Goal: Task Accomplishment & Management: Complete application form

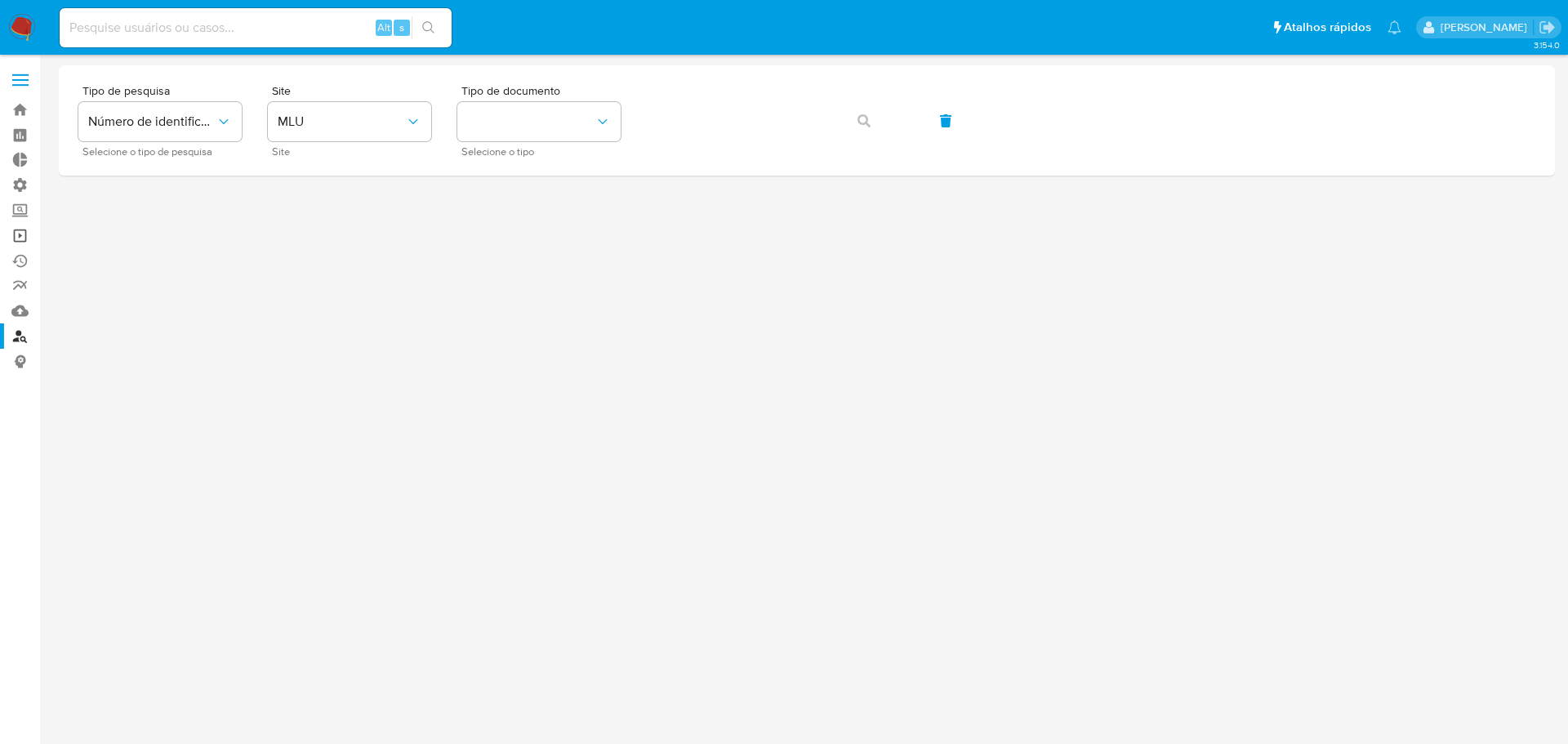
click at [21, 242] on link "Operações em massa" at bounding box center [97, 235] width 195 height 25
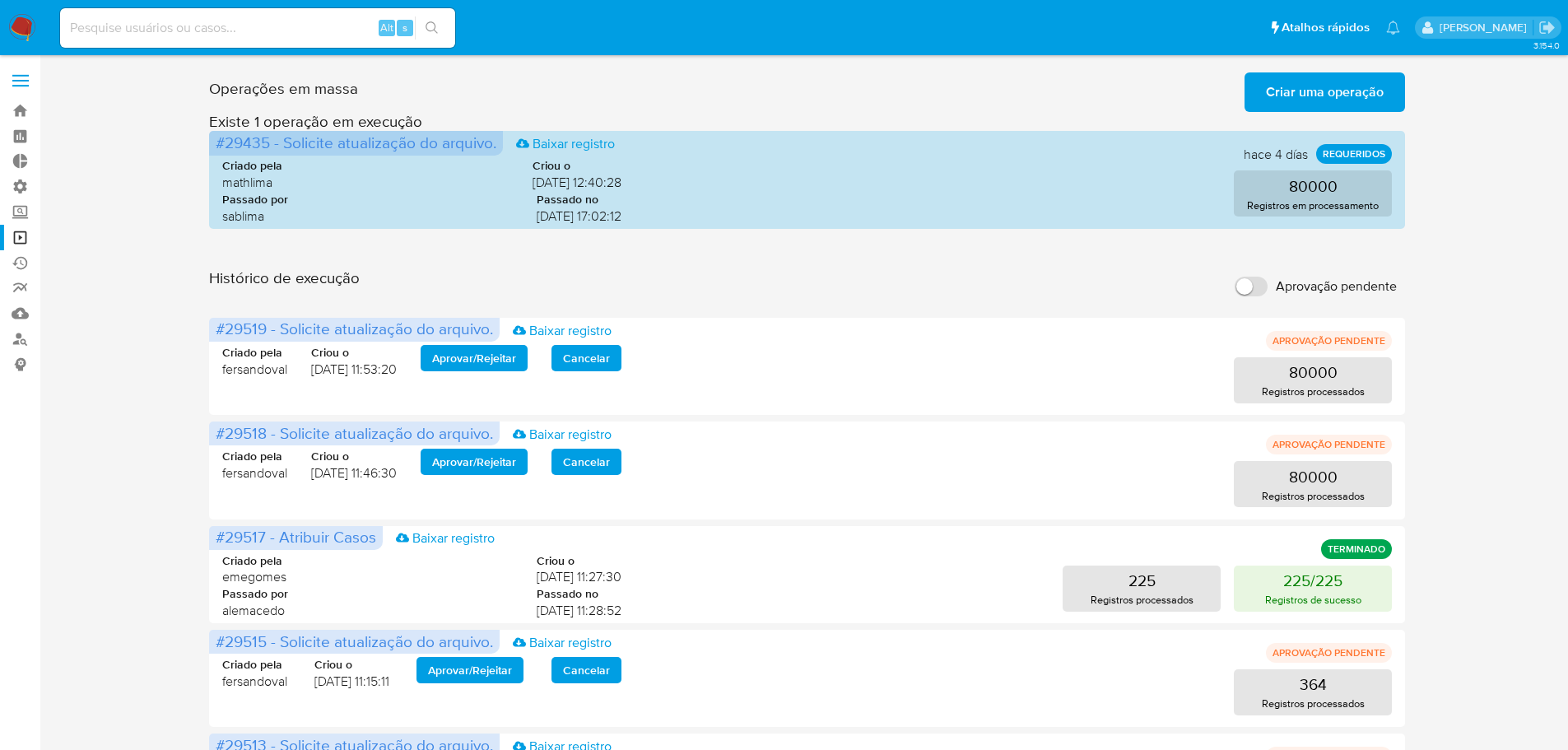
click at [1250, 289] on input "Aprovação pendente" at bounding box center [1251, 286] width 33 height 20
checkbox input "true"
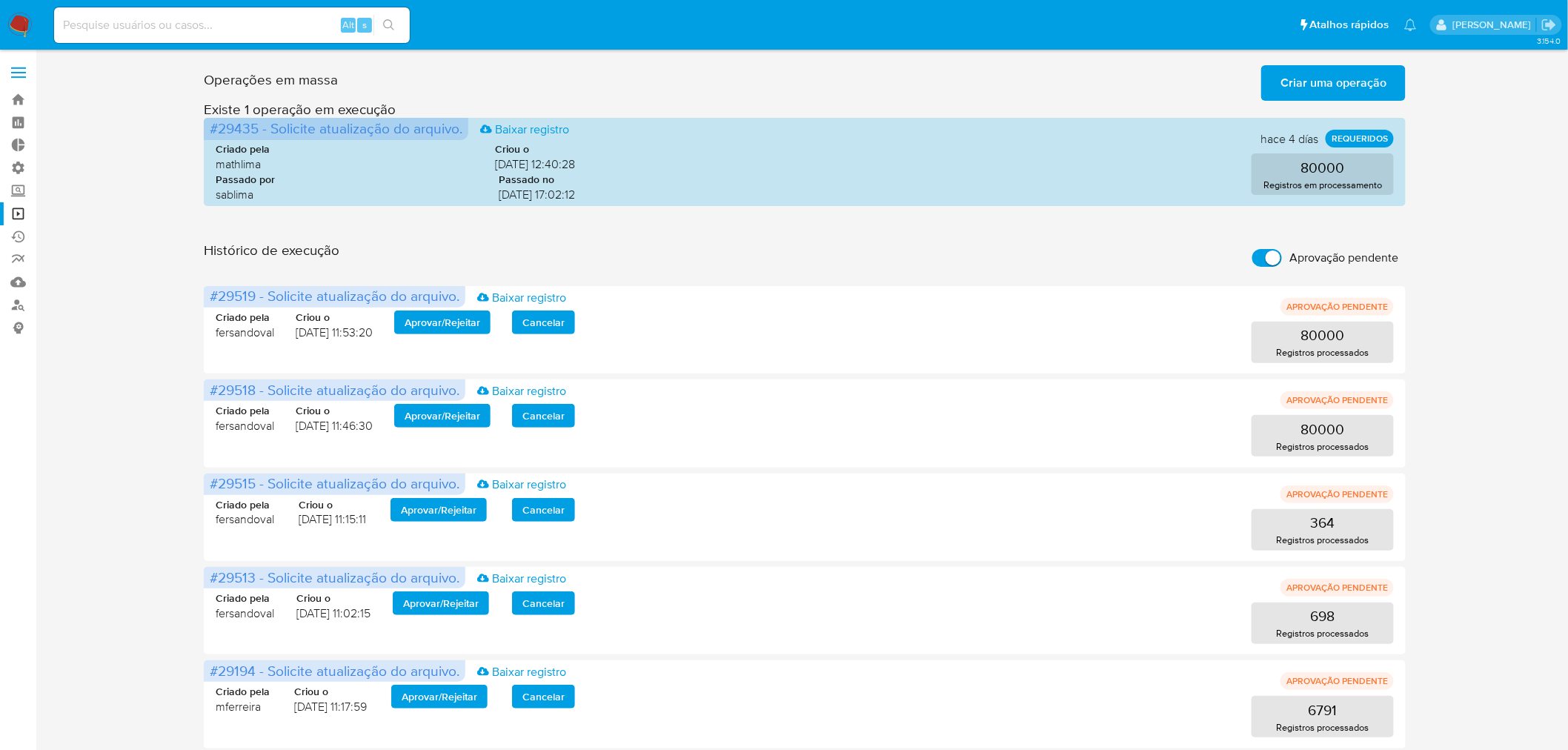
drag, startPoint x: 769, startPoint y: 18, endPoint x: 761, endPoint y: 250, distance: 232.1
click at [761, 250] on div "Histórico de execução Aprovação pendente" at bounding box center [805, 258] width 1202 height 33
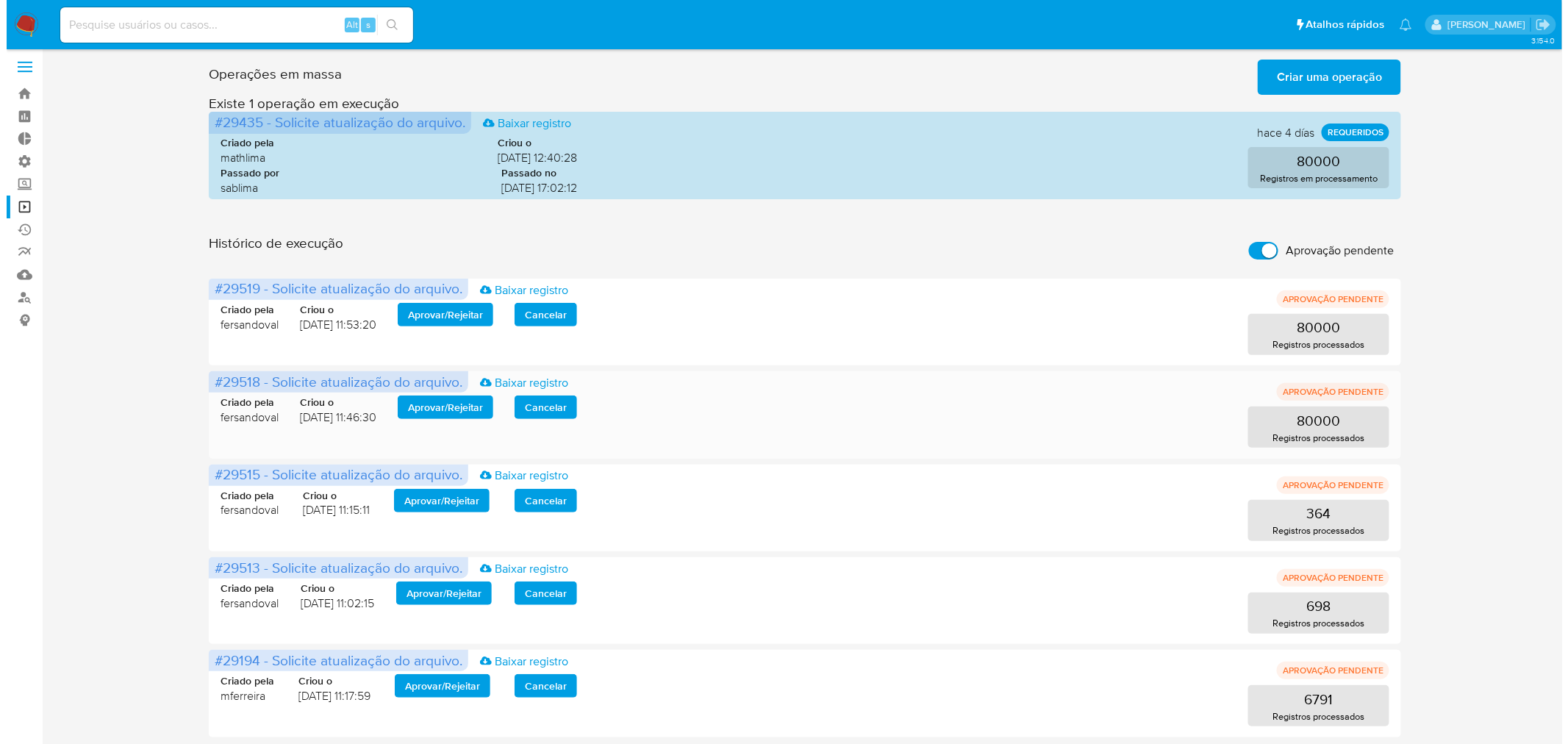
scroll to position [7, 0]
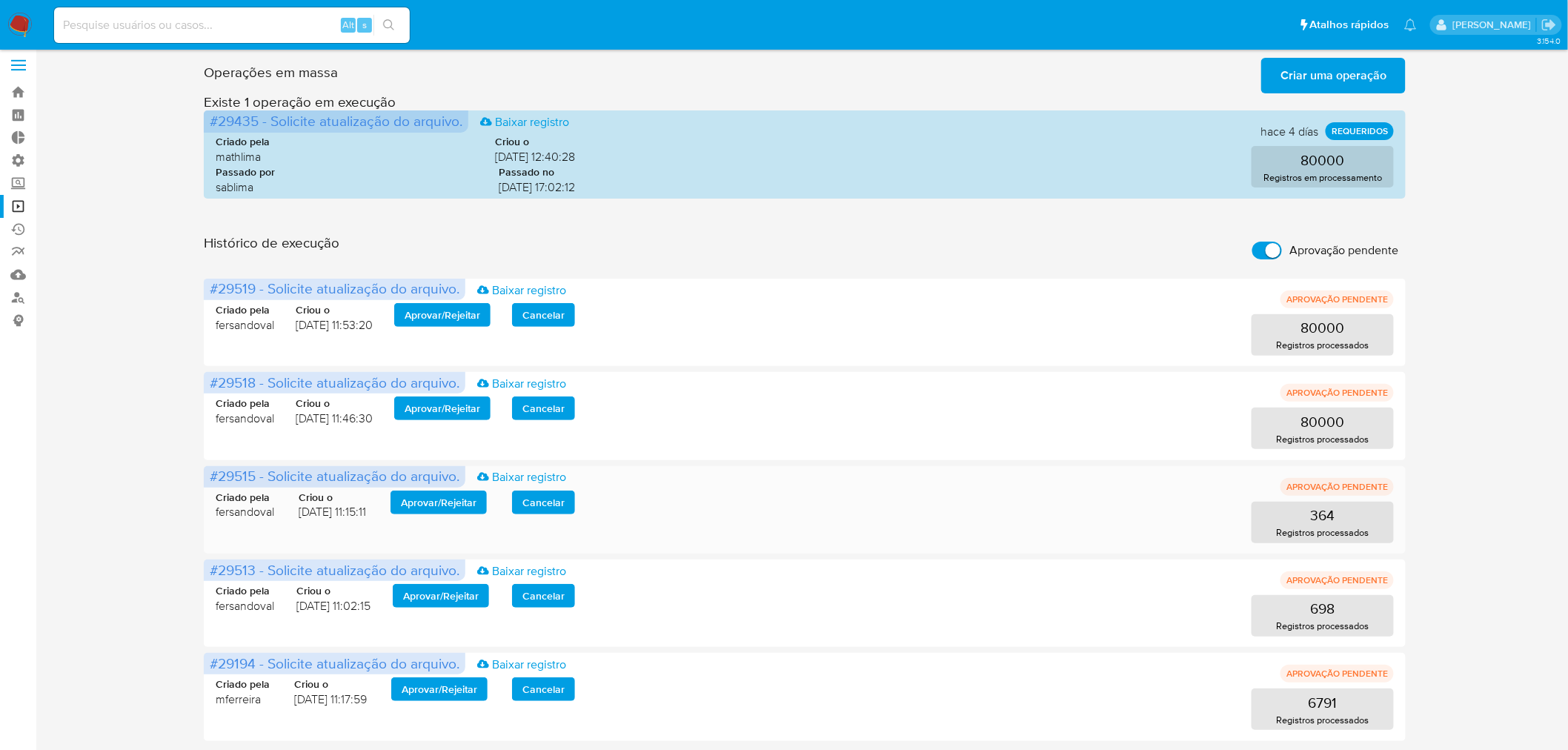
click at [428, 495] on span "Aprovar / Rejeitar" at bounding box center [438, 502] width 75 height 21
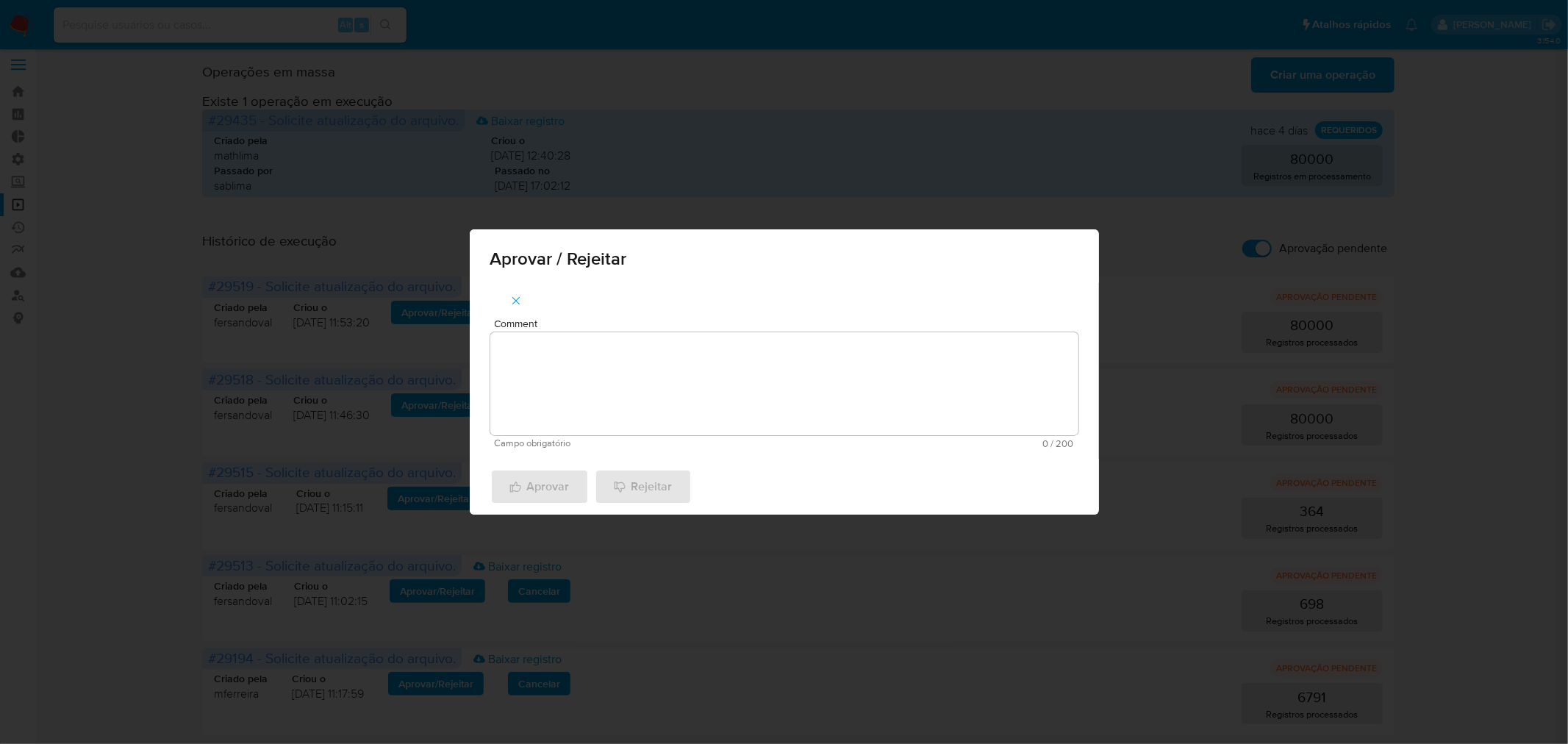
click at [640, 379] on textarea "Comment" at bounding box center [784, 383] width 588 height 103
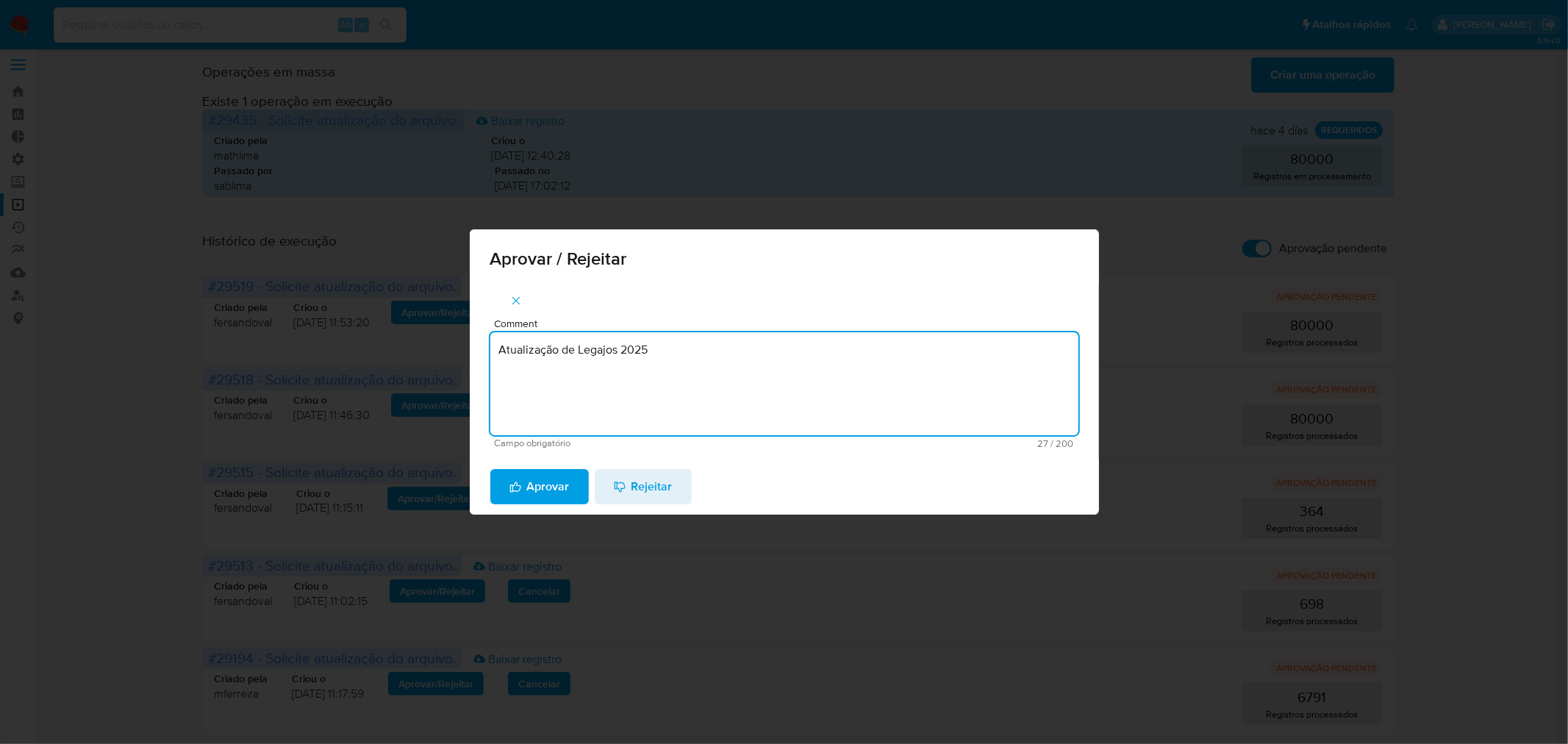
click at [680, 343] on textarea "Atualização de Legajos 2025" at bounding box center [784, 383] width 588 height 103
click at [680, 343] on textarea "Atualização de Legajos 2025" at bounding box center [784, 383] width 588 height 103
type textarea "Atualização de Legajos 2025"
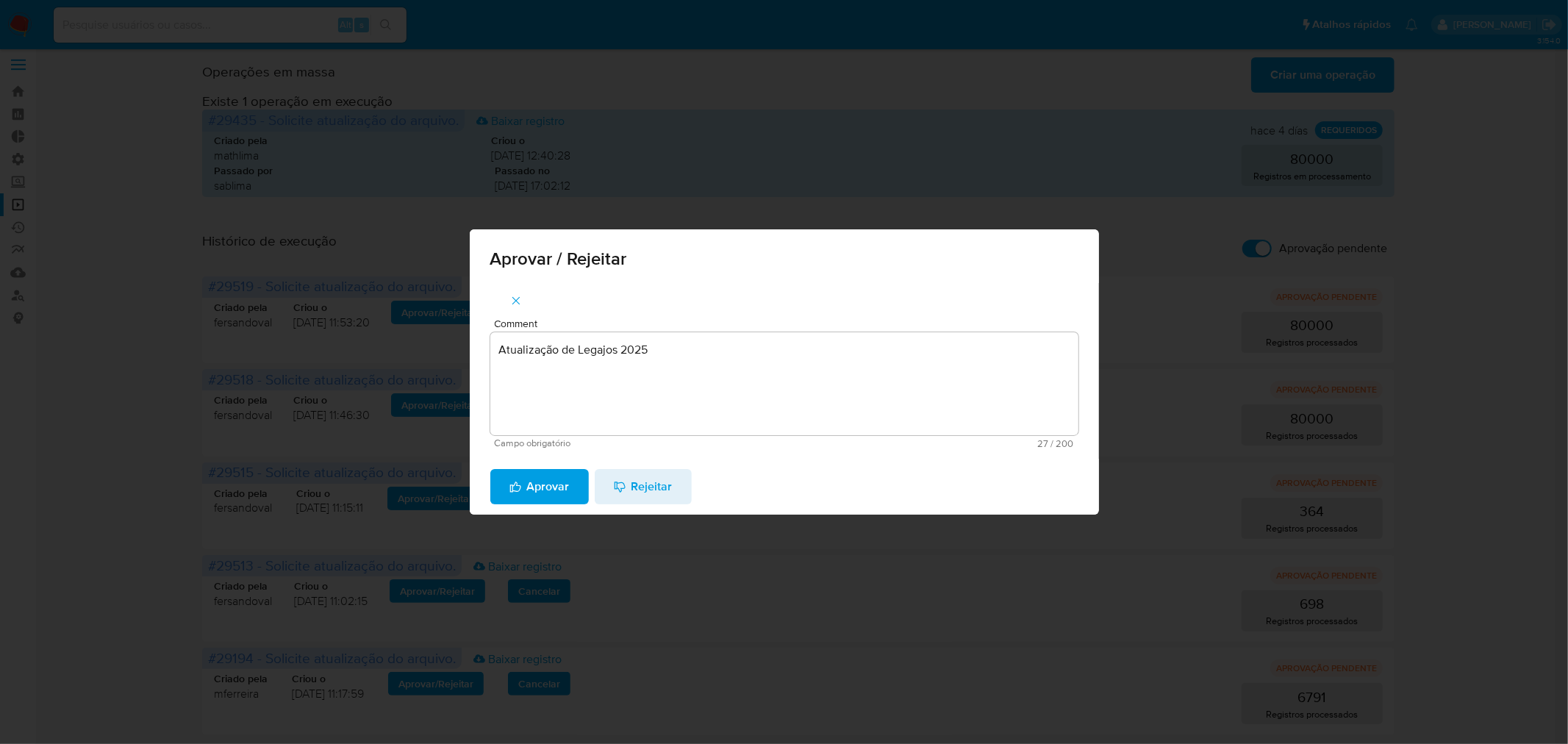
click at [547, 470] on span "Aprovar" at bounding box center [540, 487] width 61 height 33
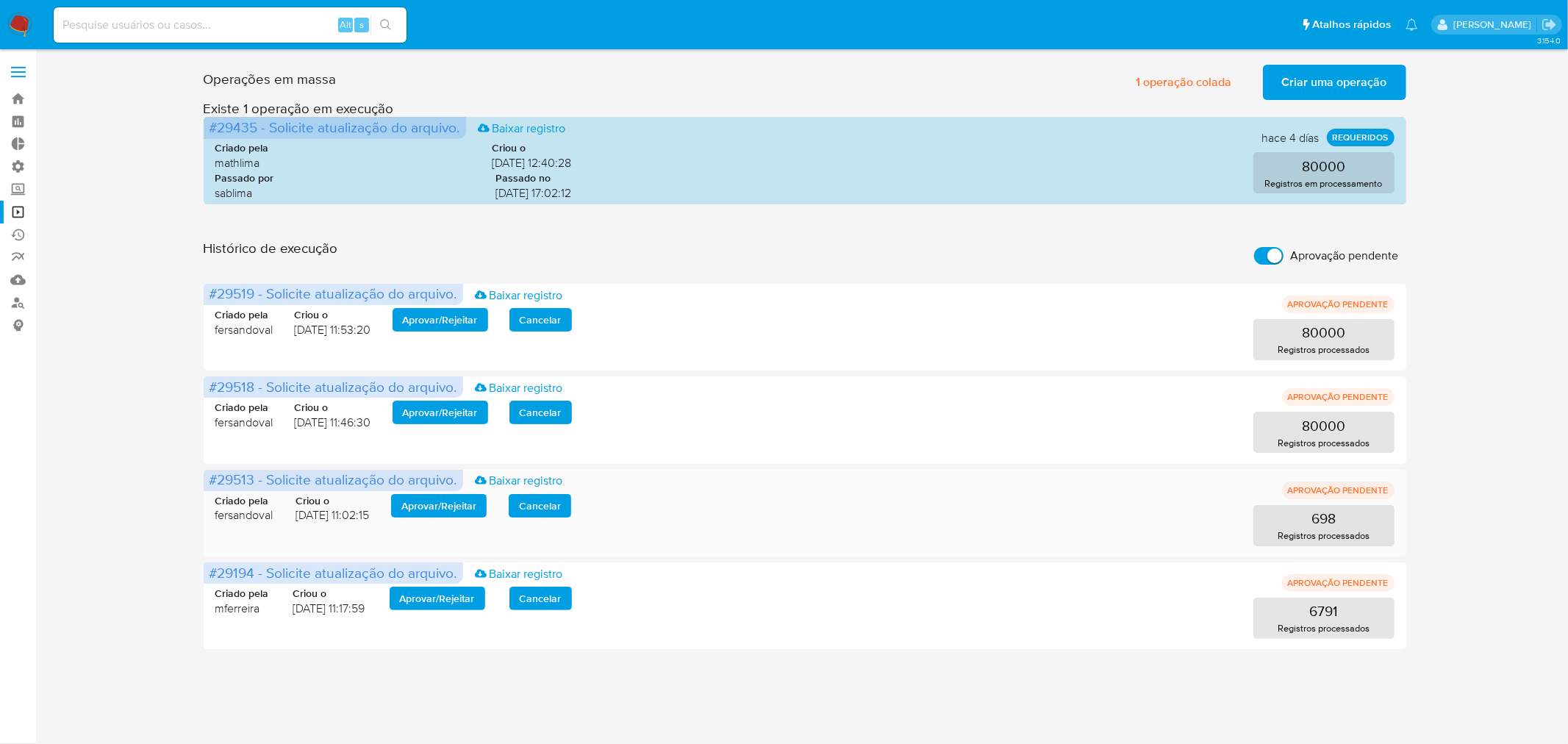
click at [433, 497] on span "Aprovar / Rejeitar" at bounding box center [439, 506] width 75 height 21
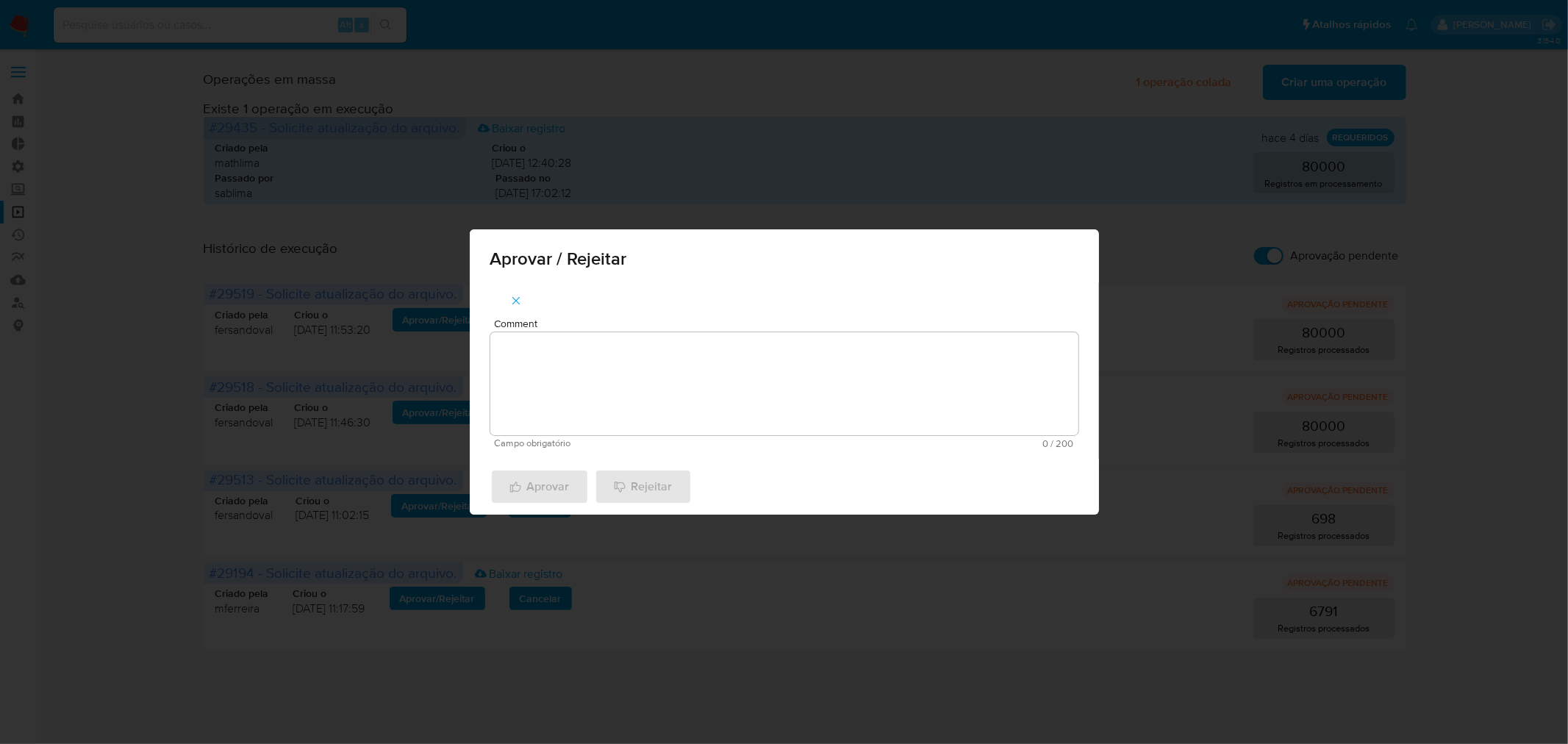
click at [607, 412] on textarea "Comment" at bounding box center [784, 383] width 588 height 103
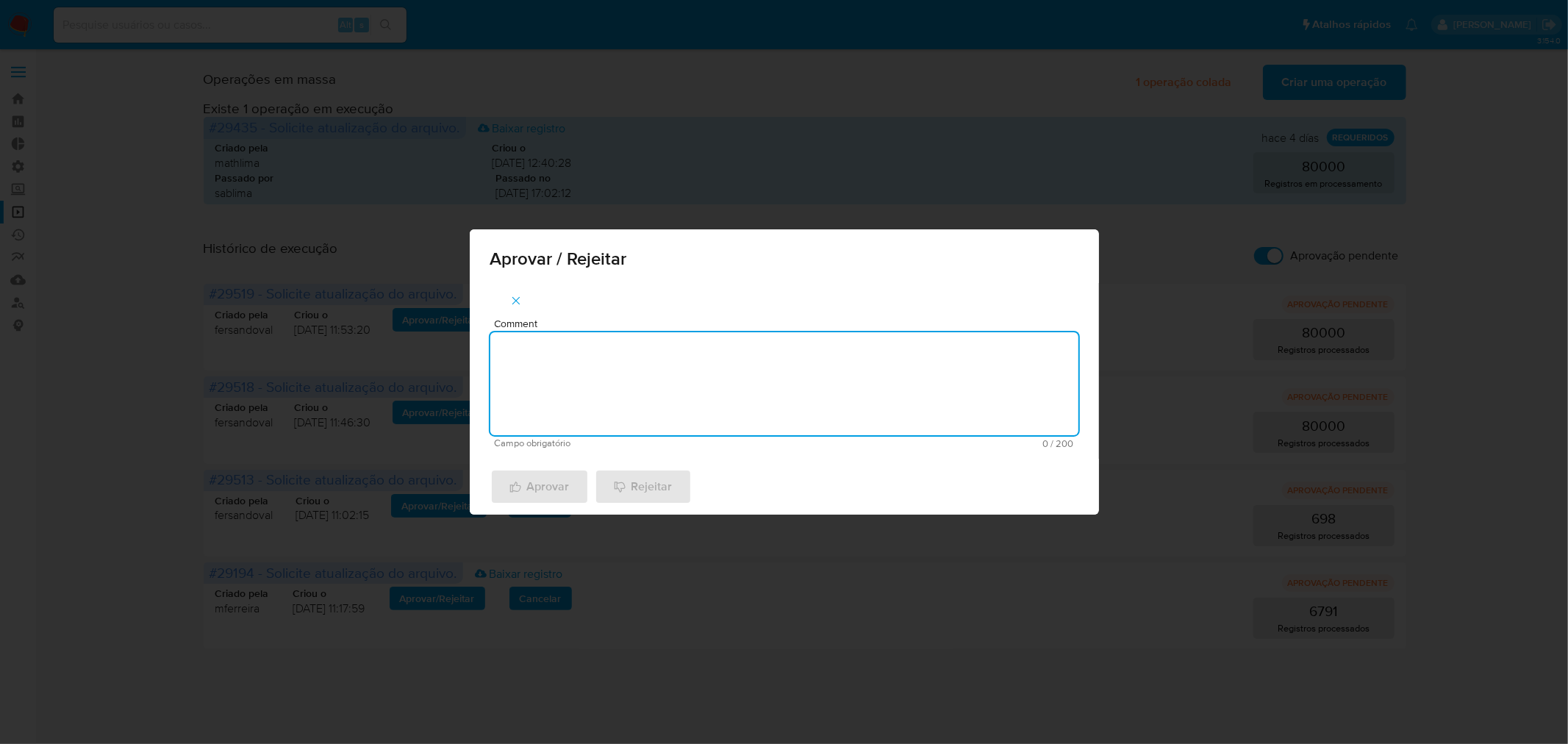
paste textarea "Atualização de Legajos 2025"
type textarea "Atualização de Legajos 2025"
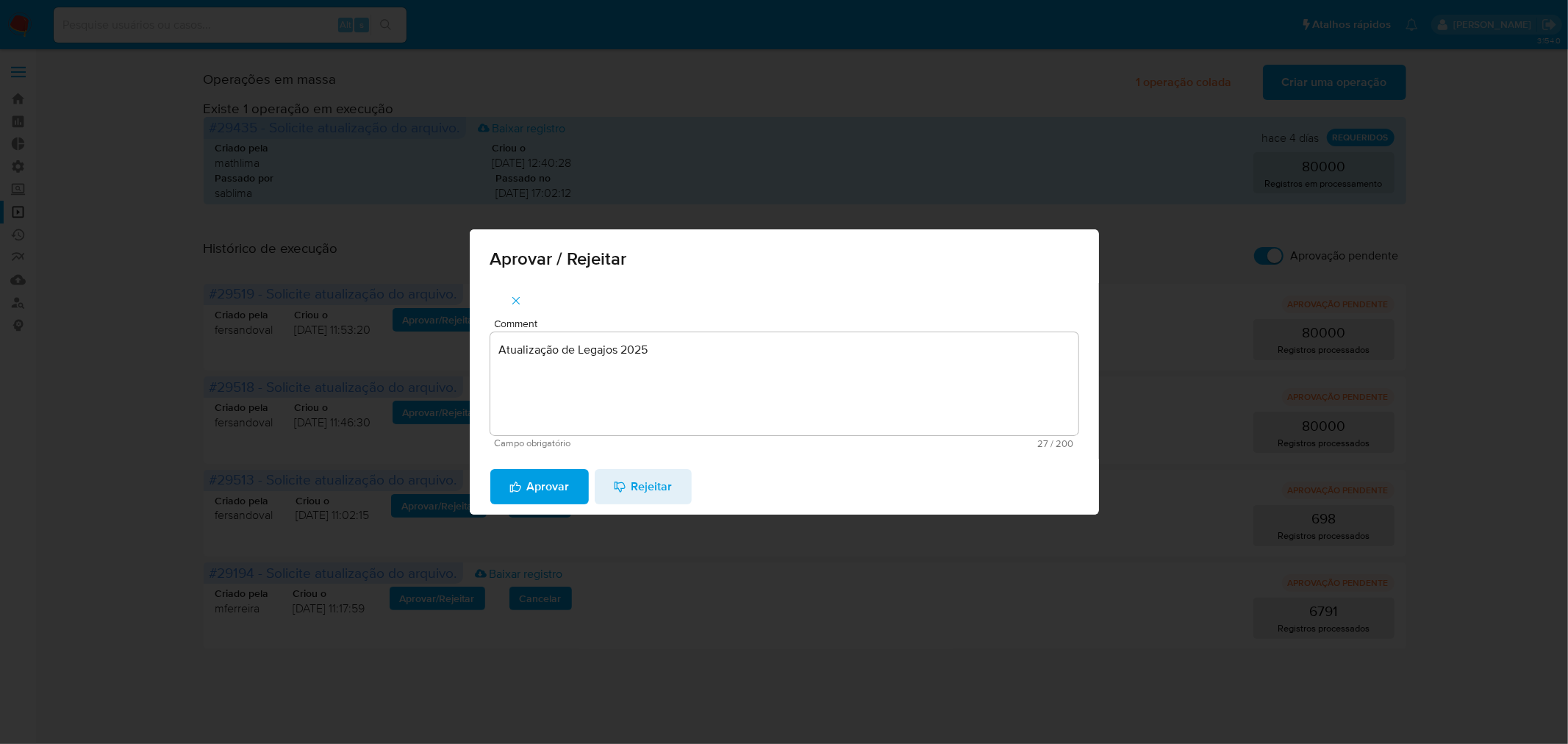
click at [540, 498] on span "Aprovar" at bounding box center [540, 487] width 61 height 33
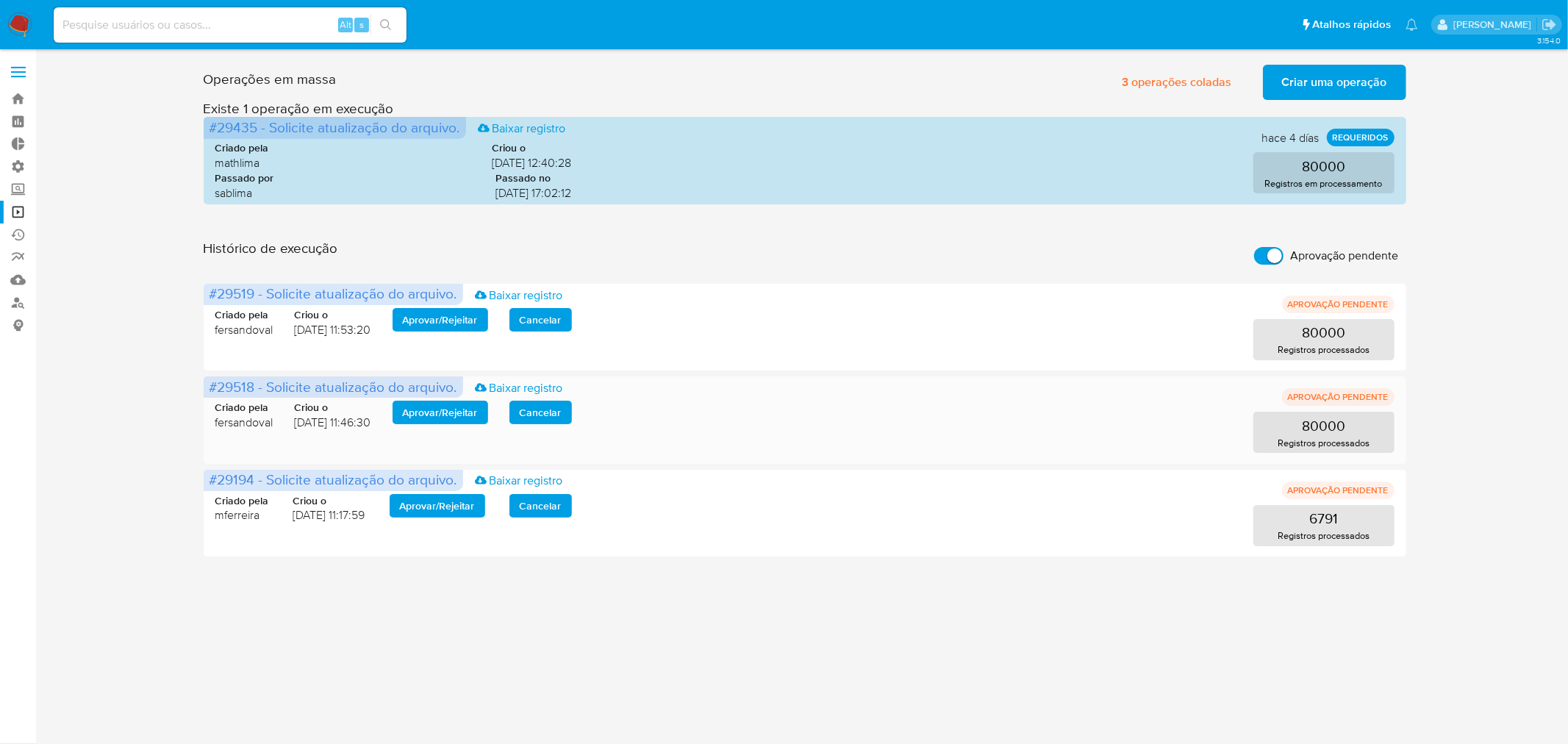
click at [435, 418] on span "Aprovar / Rejeitar" at bounding box center [440, 413] width 75 height 21
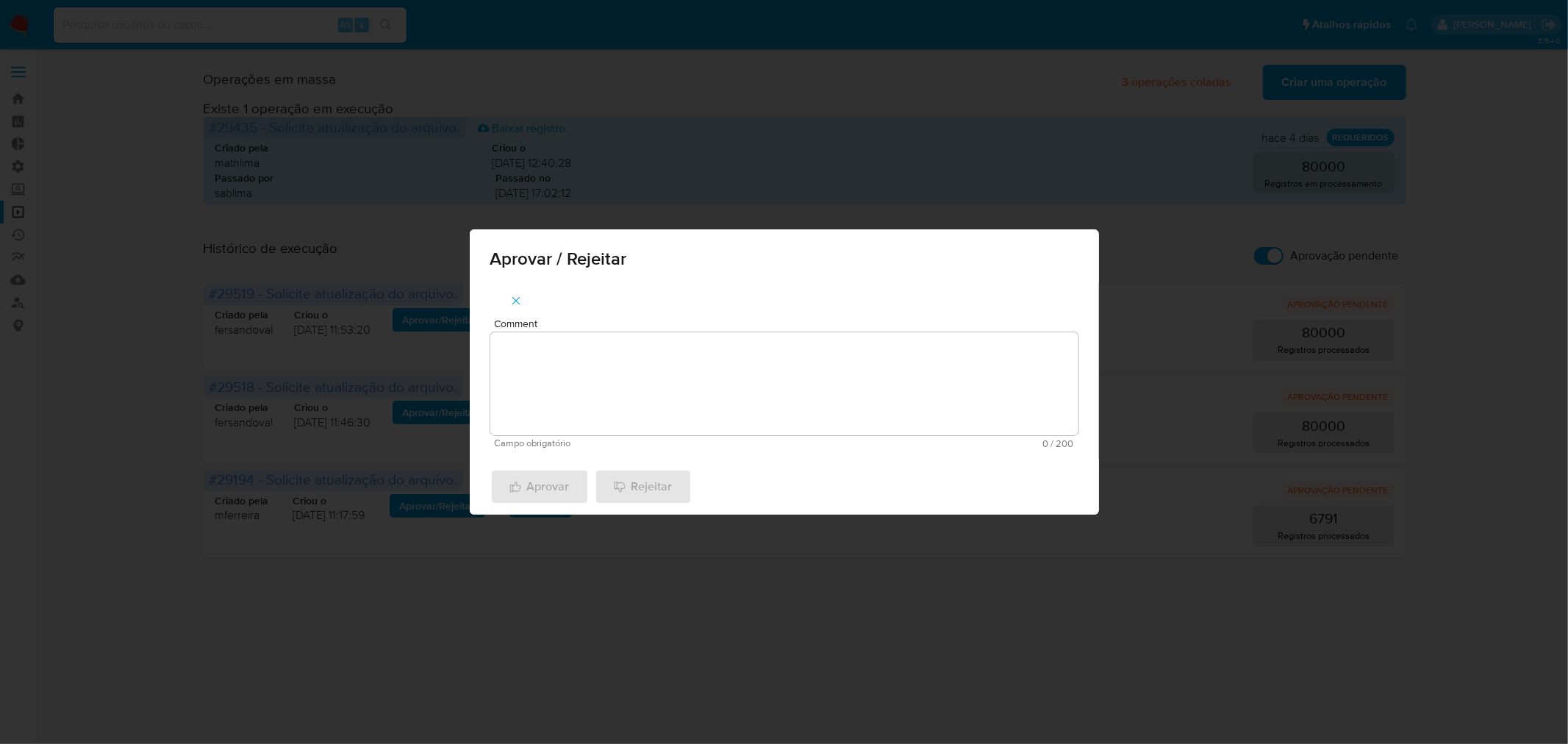
click at [566, 386] on textarea "Comment" at bounding box center [784, 383] width 588 height 103
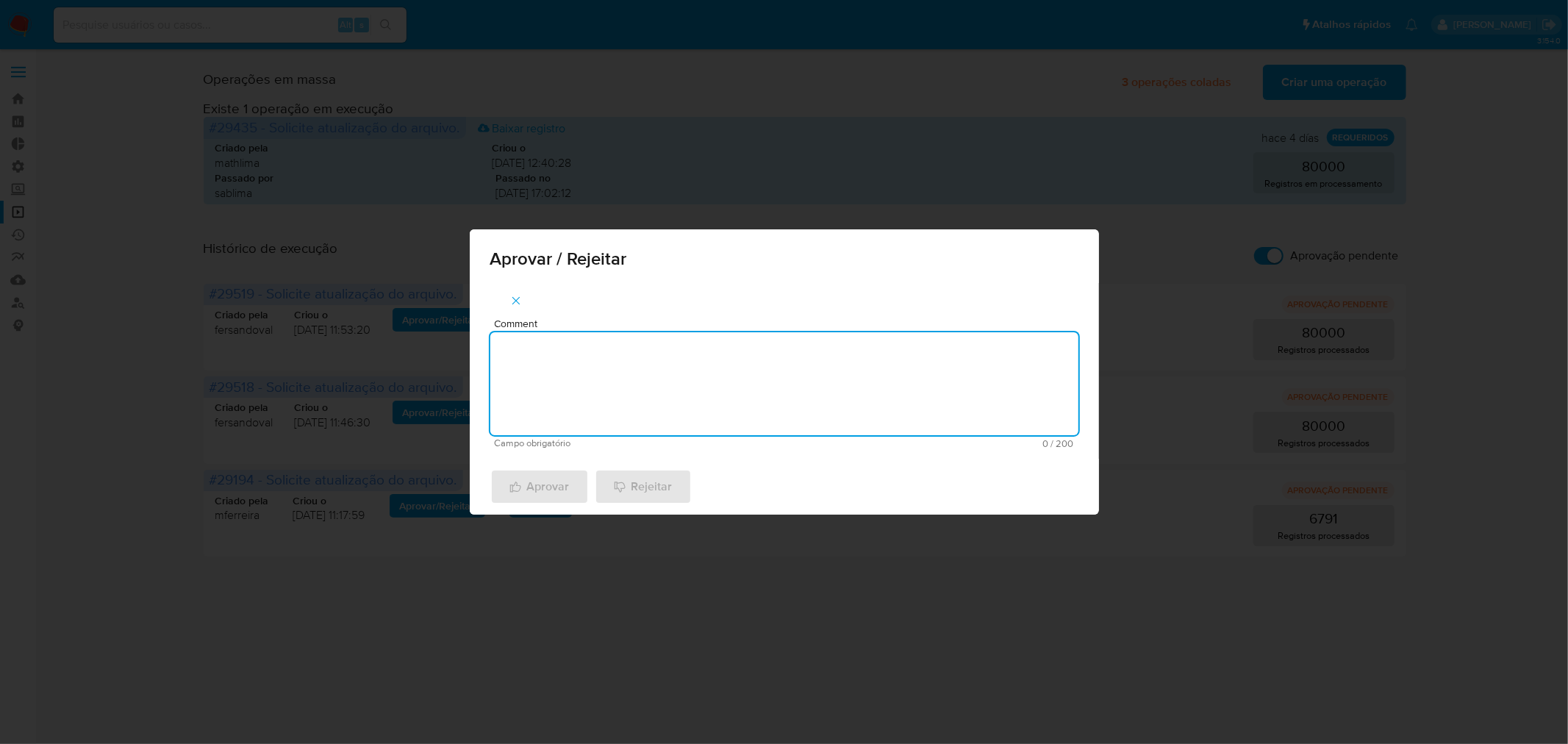
paste textarea "Atualização de Legajos 2025"
type textarea "Atualização de Legajos 2025"
click at [562, 485] on span "Aprovar" at bounding box center [540, 487] width 61 height 33
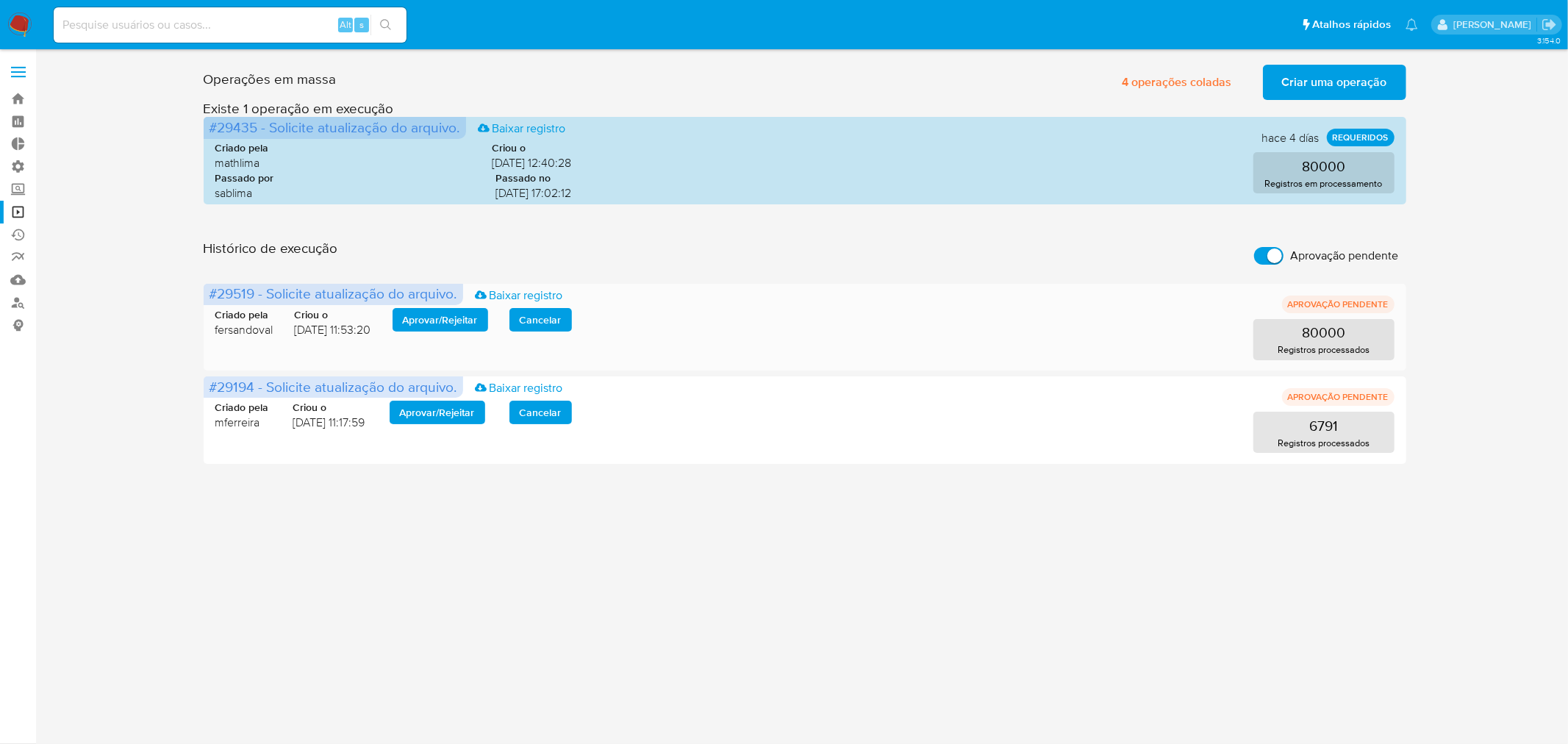
click at [467, 321] on span "Aprovar / Rejeitar" at bounding box center [440, 319] width 75 height 21
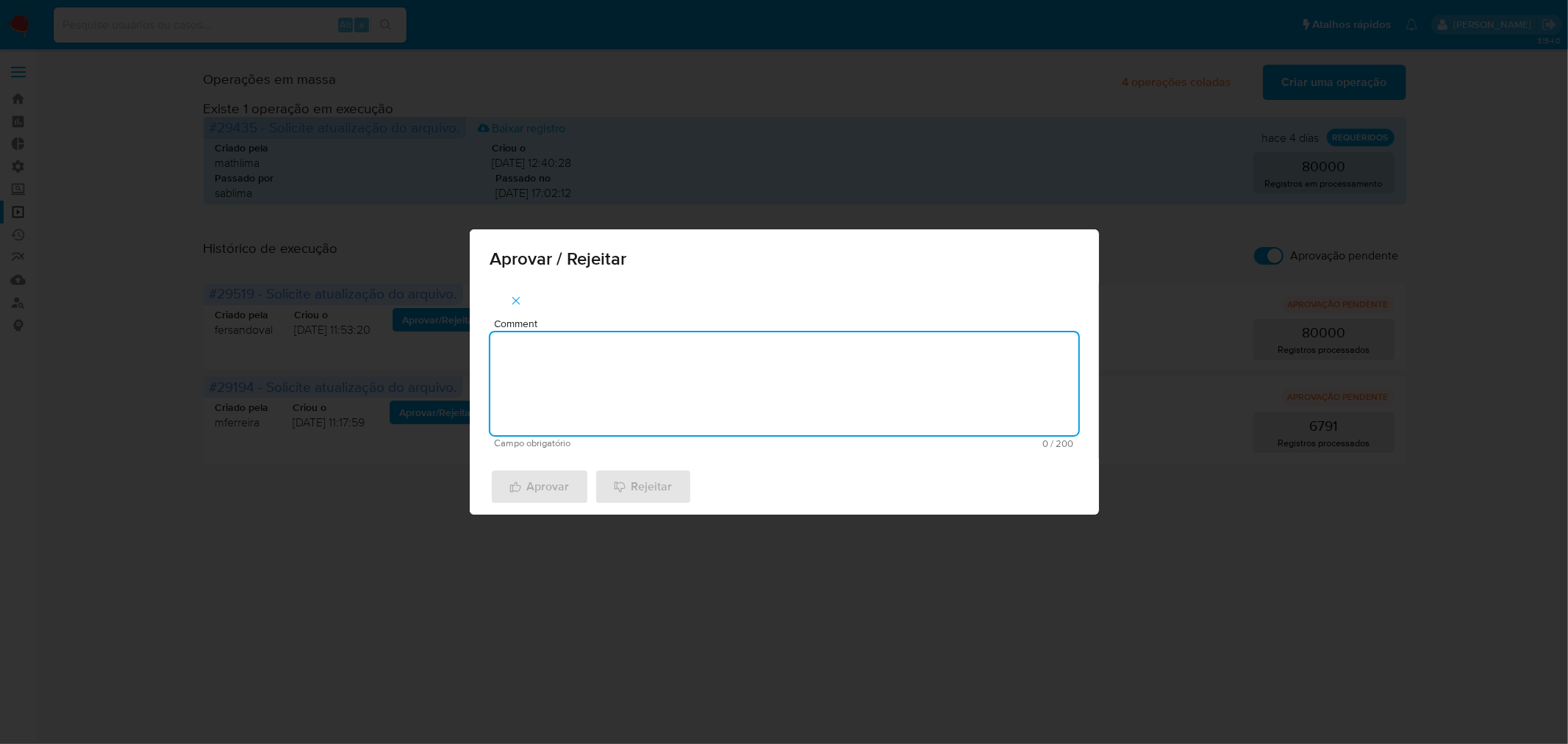
click at [539, 362] on textarea "Comment" at bounding box center [784, 383] width 588 height 103
paste textarea "Atualização de Legajos 2025"
type textarea "Atualização de Legajos 2025"
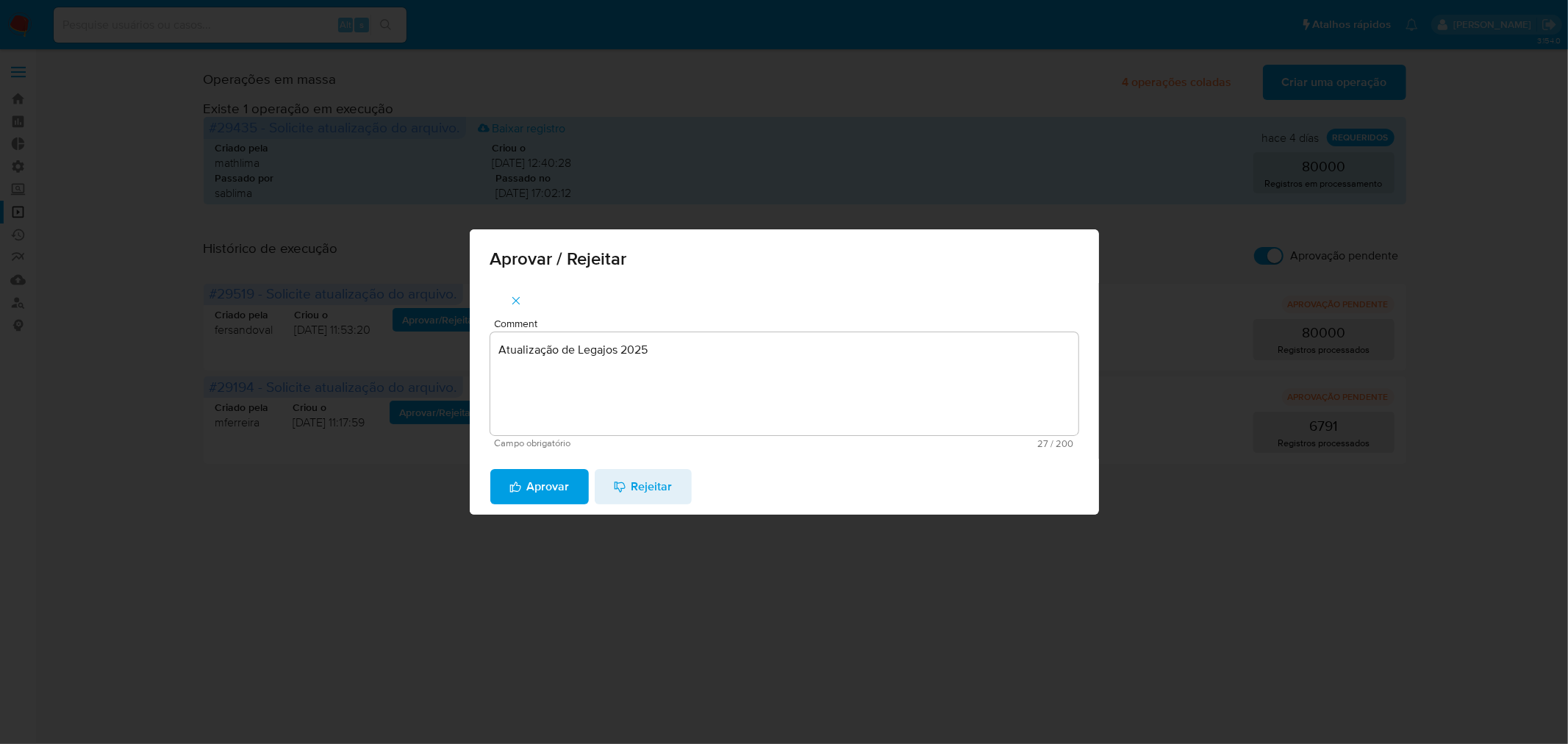
click at [566, 489] on span "Aprovar" at bounding box center [540, 487] width 61 height 33
